Goal: Find specific page/section: Find specific page/section

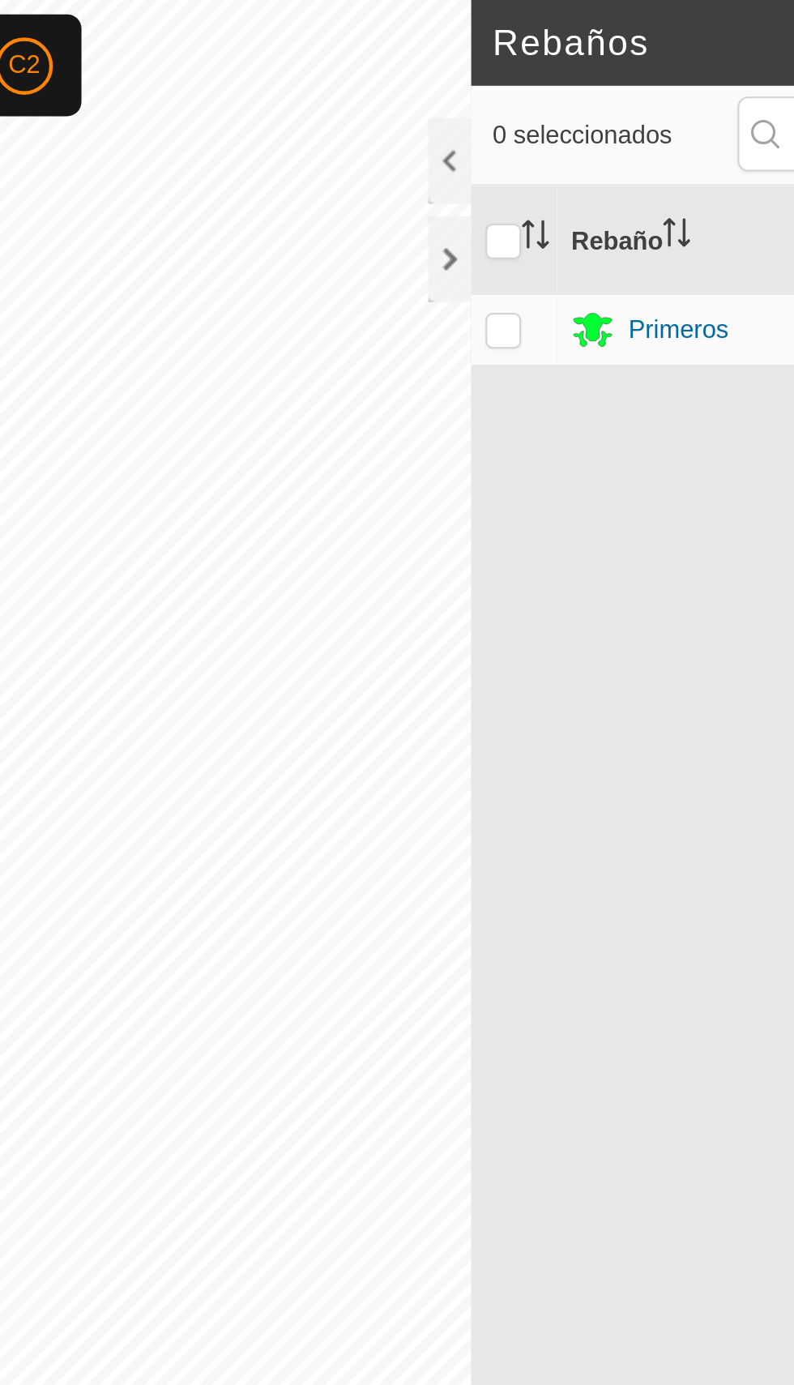
click at [377, 133] on td at bounding box center [391, 149] width 39 height 32
checkbox input "true"
click at [448, 143] on font "Primeros" at bounding box center [465, 149] width 45 height 13
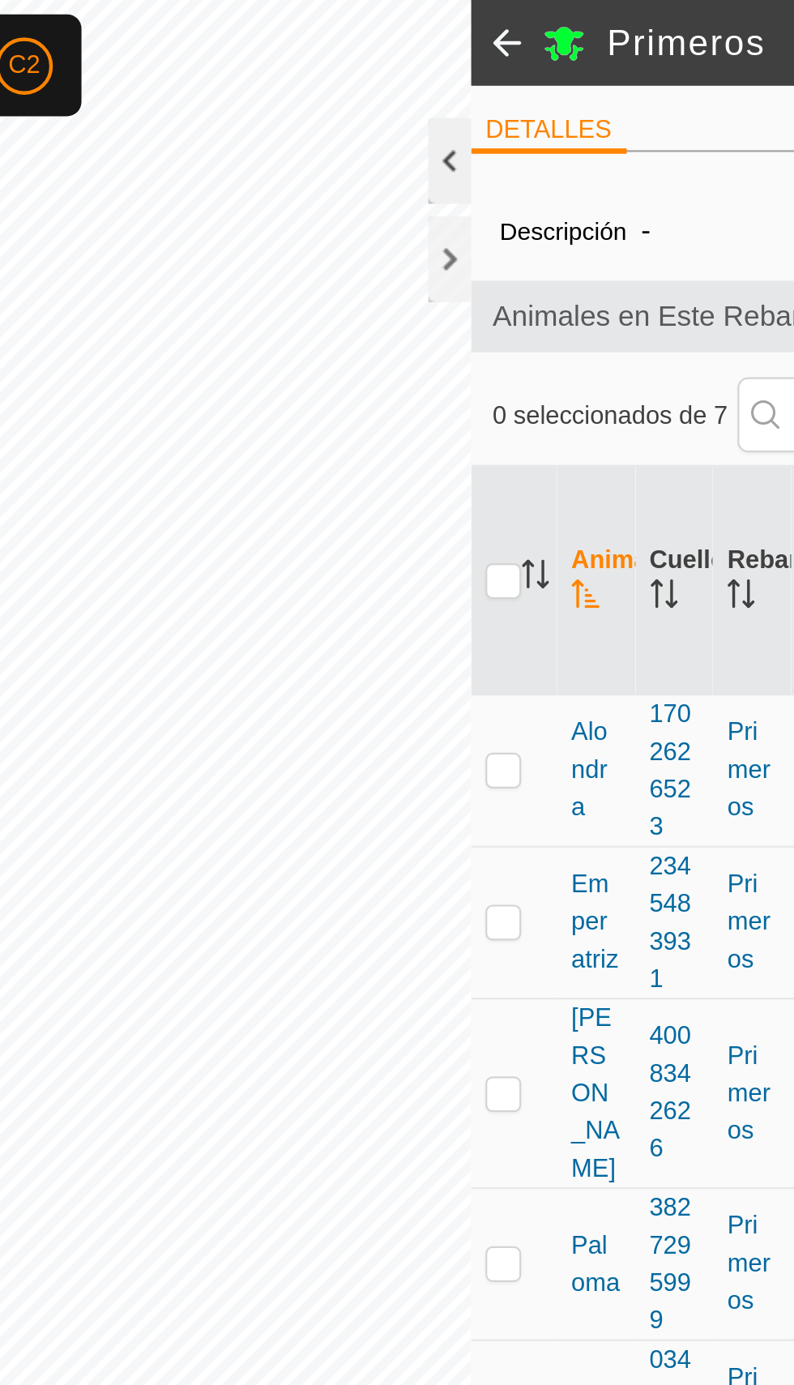
click at [356, 74] on div at bounding box center [362, 72] width 19 height 39
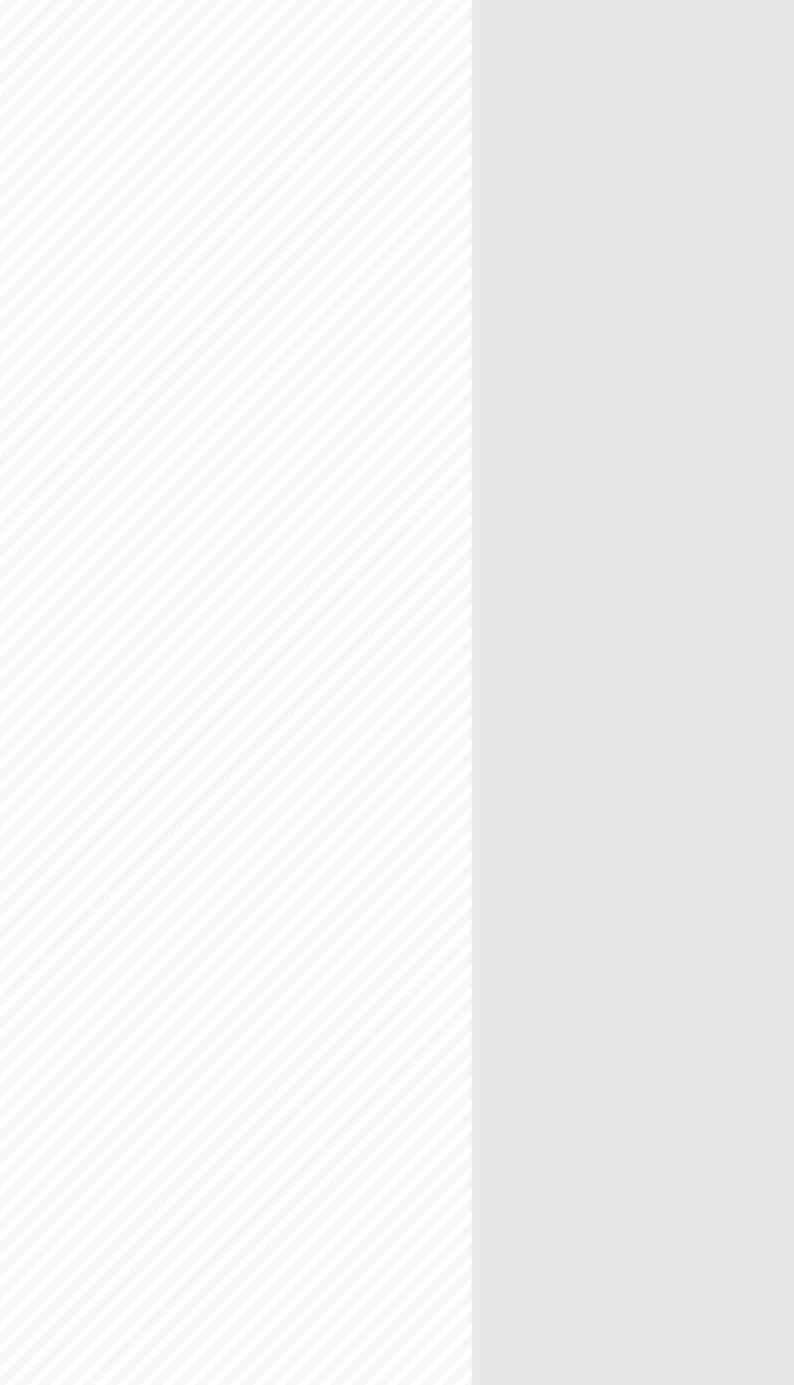
click at [436, 644] on div "Rebaño Cabezas VV Primeros 7 -" at bounding box center [550, 710] width 357 height 1252
